Goal: Contribute content: Add original content to the website for others to see

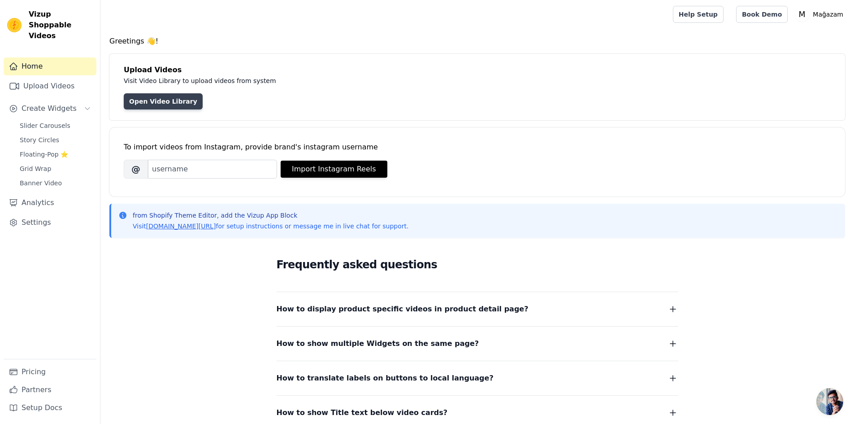
click at [153, 98] on link "Open Video Library" at bounding box center [163, 101] width 79 height 16
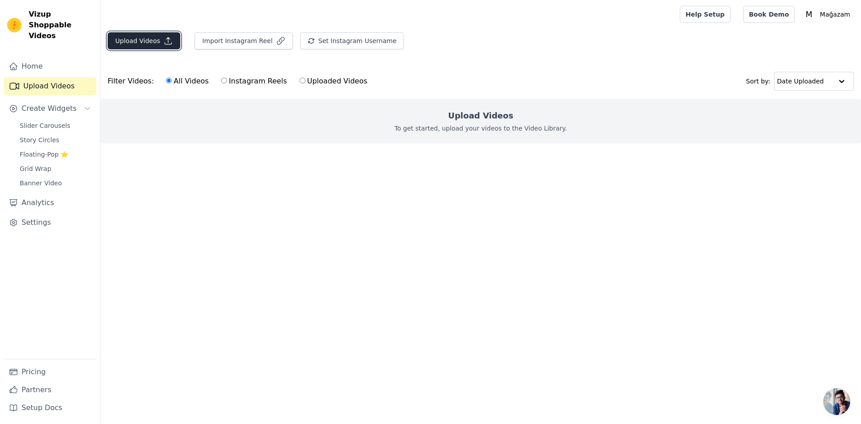
click at [148, 49] on button "Upload Videos" at bounding box center [144, 40] width 73 height 17
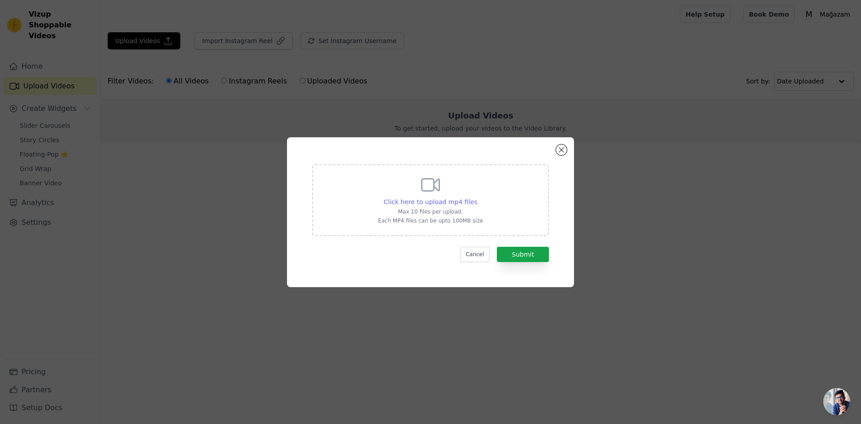
click at [461, 202] on span "Click here to upload mp4 files" at bounding box center [431, 201] width 94 height 7
click at [477, 197] on input "Click here to upload mp4 files Max 10 files per upload. Each MP4 files can be u…" at bounding box center [477, 197] width 0 height 0
type input "C:\fakepath\vizup-videos-81f5fac9.mp4"
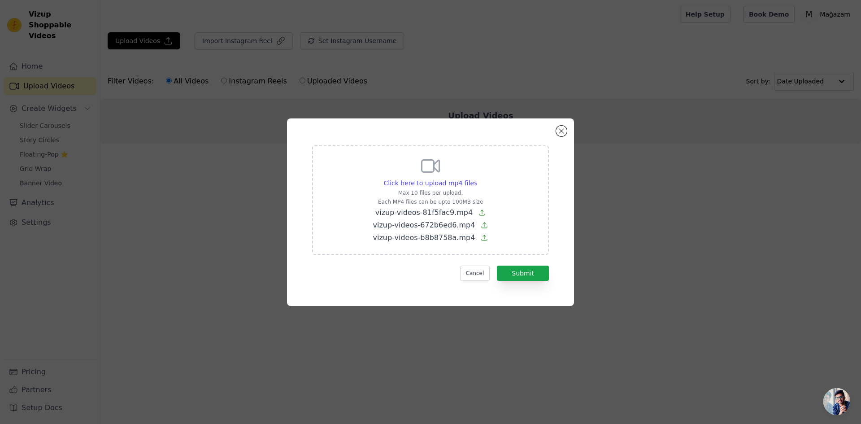
click at [551, 277] on div "Click here to upload mp4 files Max 10 files per upload. Each MP4 files can be u…" at bounding box center [430, 211] width 255 height 155
click at [537, 276] on button "Submit" at bounding box center [523, 272] width 52 height 15
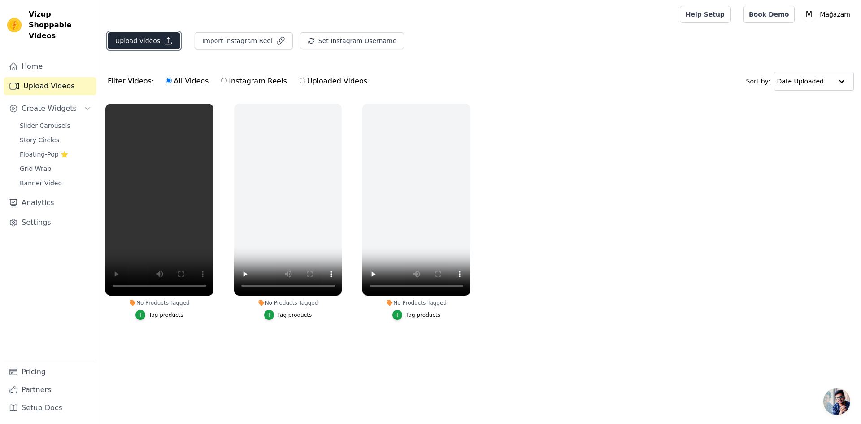
click at [132, 44] on button "Upload Videos" at bounding box center [144, 40] width 73 height 17
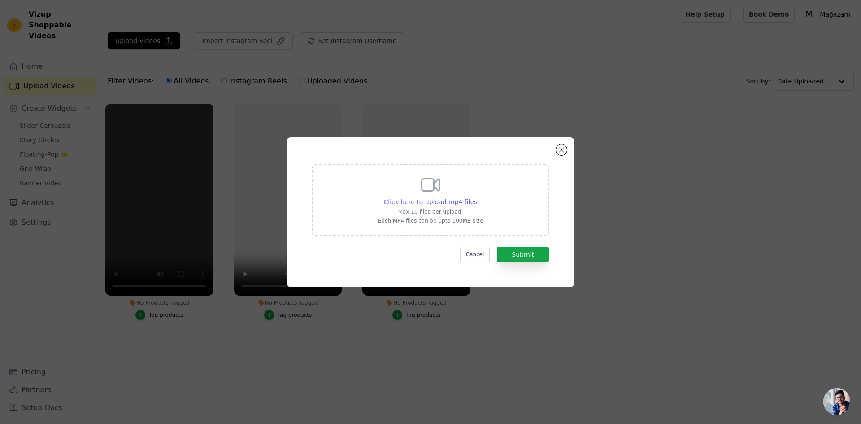
click at [418, 199] on span "Click here to upload mp4 files" at bounding box center [431, 201] width 94 height 7
click at [477, 197] on input "Click here to upload mp4 files Max 10 files per upload. Each MP4 files can be u…" at bounding box center [477, 197] width 0 height 0
type input "C:\fakepath\vizup-videos-4da1b7dc.mp4"
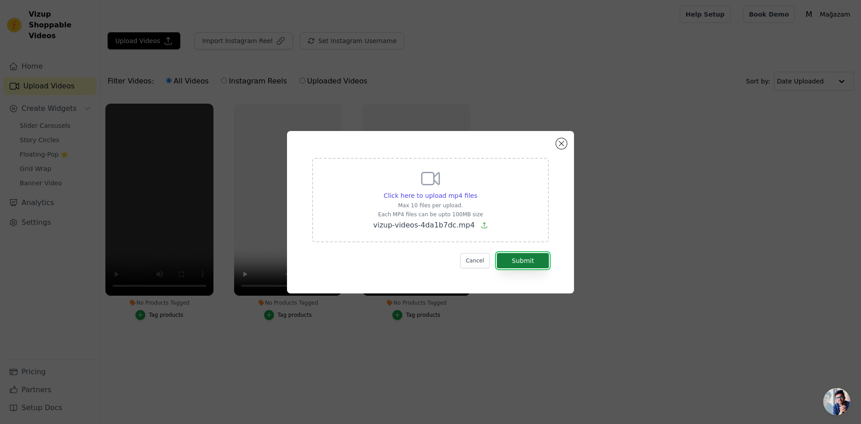
click at [524, 258] on button "Submit" at bounding box center [523, 260] width 52 height 15
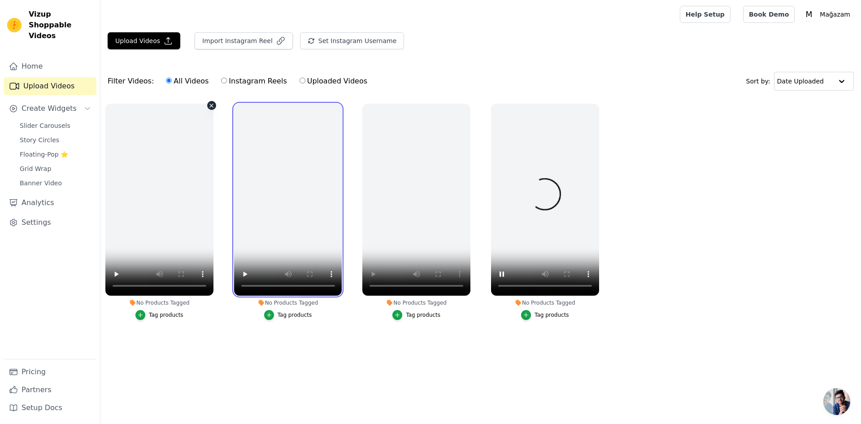
drag, startPoint x: 257, startPoint y: 199, endPoint x: 192, endPoint y: 199, distance: 65.0
click at [192, 199] on ul "No Products Tagged Tag products No Products Tagged Tag products No Products Tag…" at bounding box center [480, 221] width 760 height 244
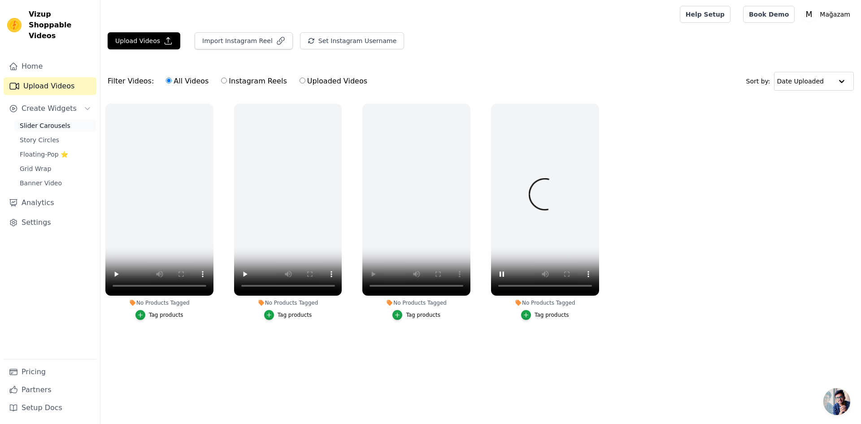
click at [35, 121] on span "Slider Carousels" at bounding box center [45, 125] width 51 height 9
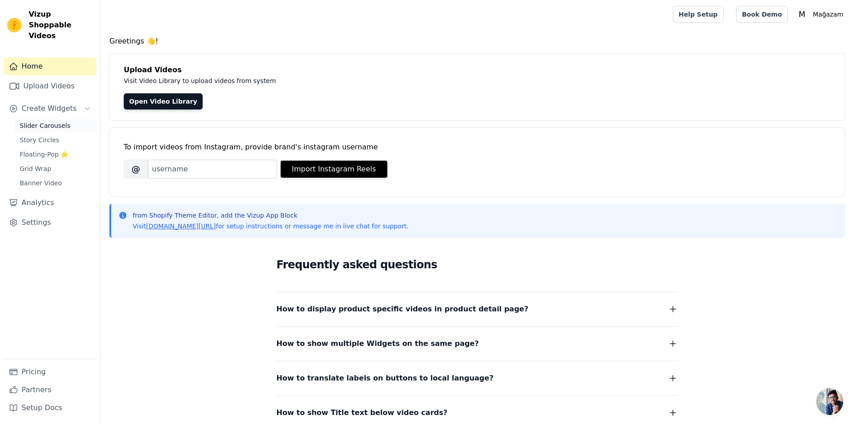
click at [61, 119] on link "Slider Carousels" at bounding box center [55, 125] width 82 height 13
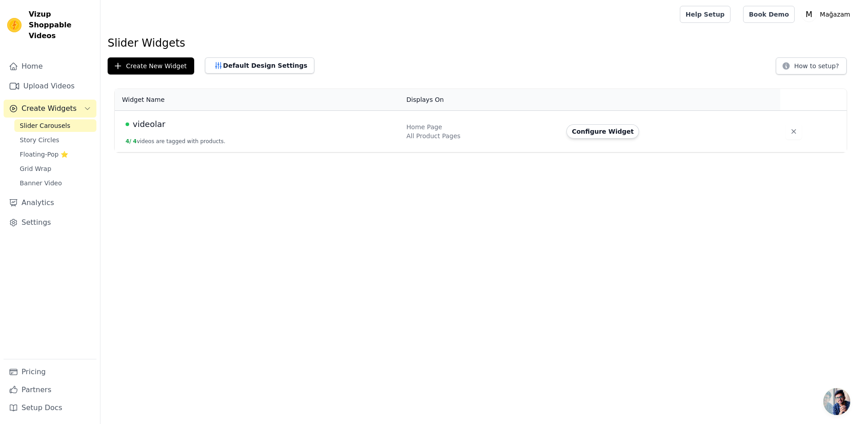
click at [334, 144] on td "videolar 4 / 4 videos are tagged with products." at bounding box center [258, 132] width 286 height 42
